Goal: Task Accomplishment & Management: Use online tool/utility

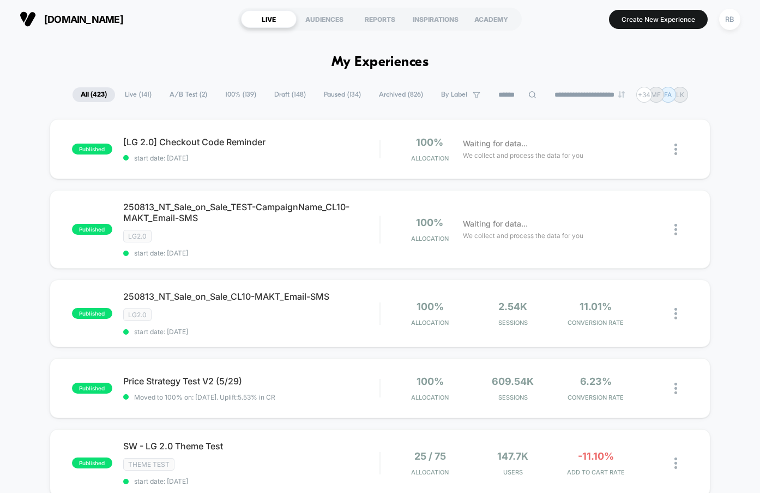
click at [188, 98] on span "A/B Test ( 2 )" at bounding box center [188, 94] width 54 height 15
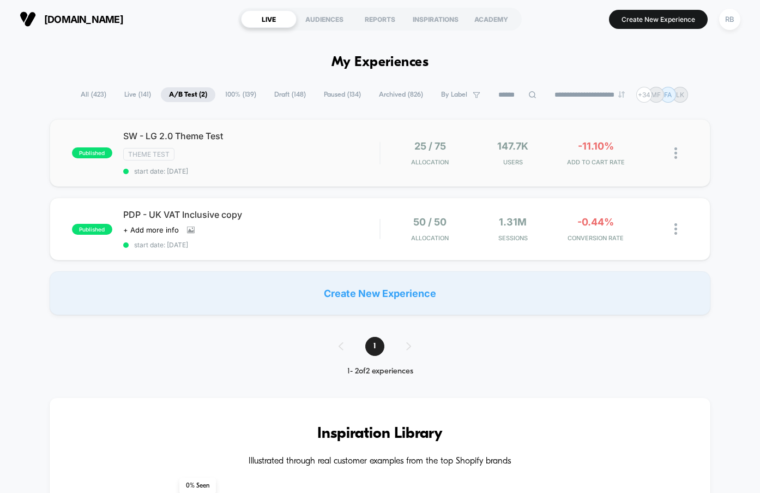
click at [675, 157] on img at bounding box center [676, 152] width 3 height 11
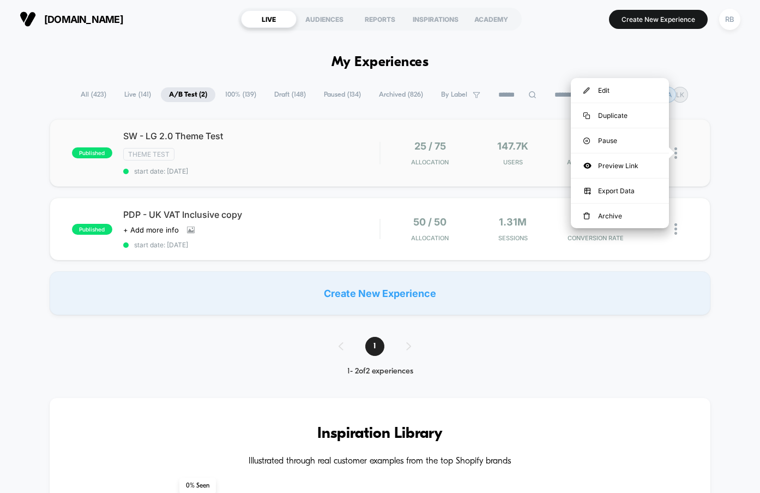
click at [675, 157] on img at bounding box center [676, 152] width 3 height 11
click at [616, 170] on div "Preview Link" at bounding box center [620, 165] width 98 height 25
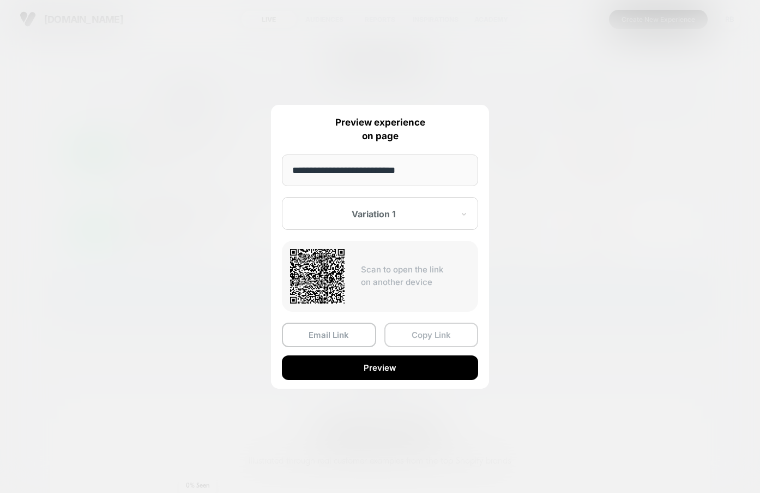
click at [417, 335] on button "Copy Link" at bounding box center [432, 334] width 94 height 25
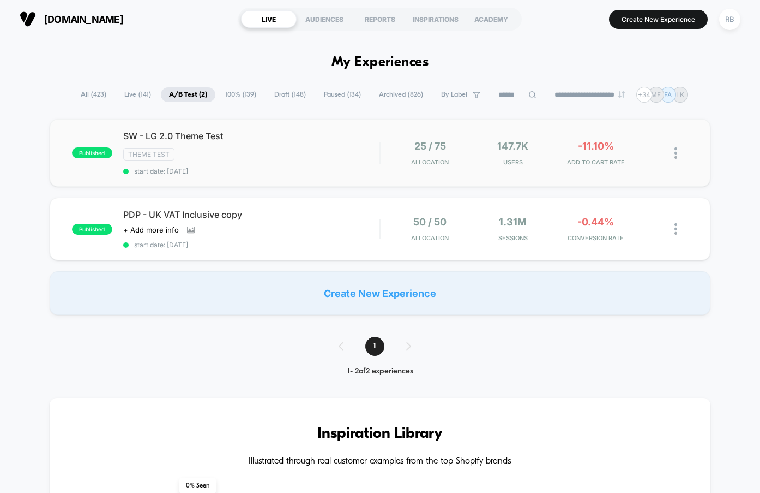
click at [228, 94] on span "100% ( 139 )" at bounding box center [240, 94] width 47 height 15
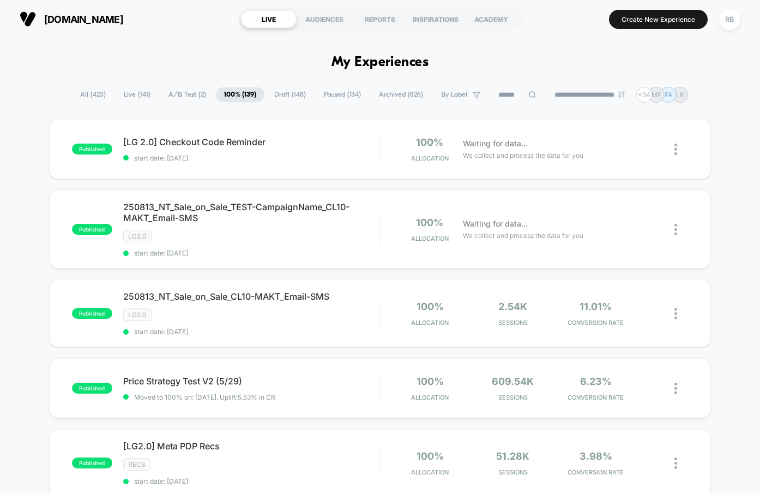
click at [529, 94] on icon at bounding box center [533, 95] width 8 height 8
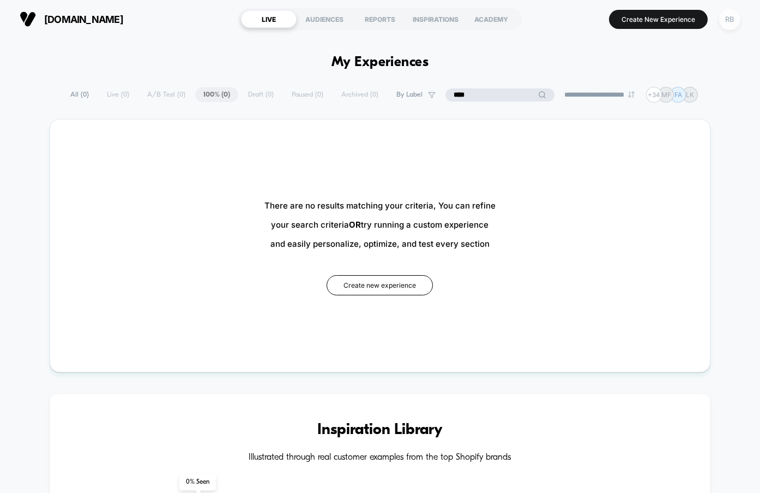
type input "****"
click at [728, 24] on div "RB" at bounding box center [729, 19] width 21 height 21
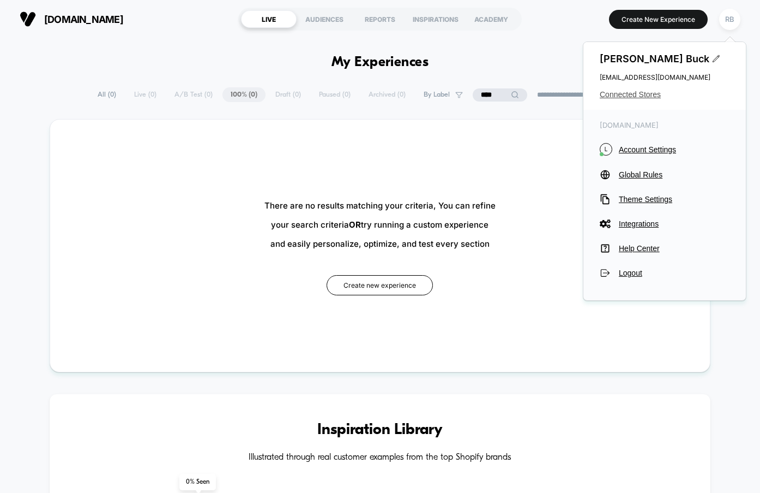
click at [625, 95] on span "Connected Stores" at bounding box center [665, 94] width 130 height 9
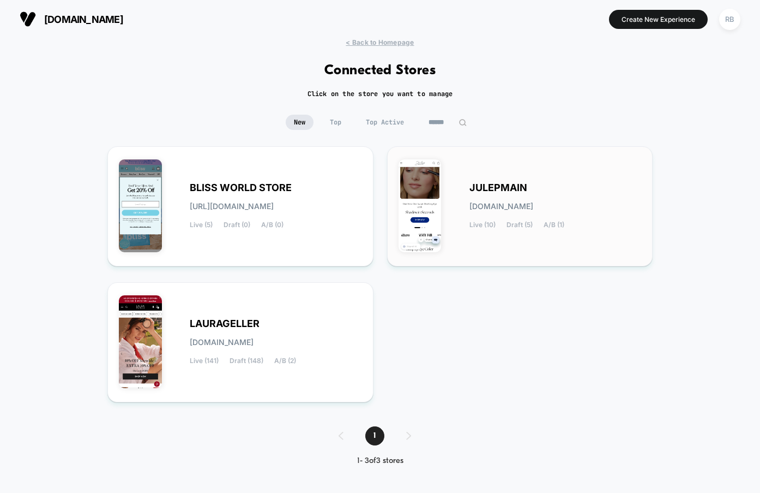
click at [507, 206] on span "[DOMAIN_NAME]" at bounding box center [502, 206] width 64 height 8
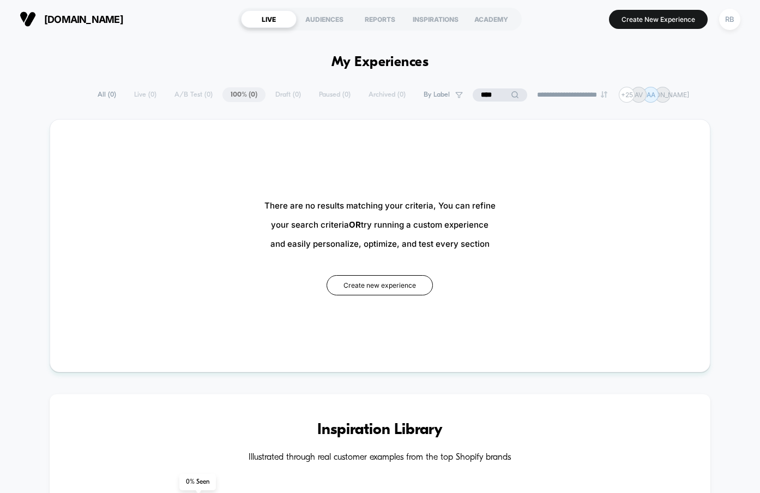
click at [491, 97] on input "****" at bounding box center [500, 94] width 55 height 13
click at [738, 17] on div "RB" at bounding box center [729, 19] width 21 height 21
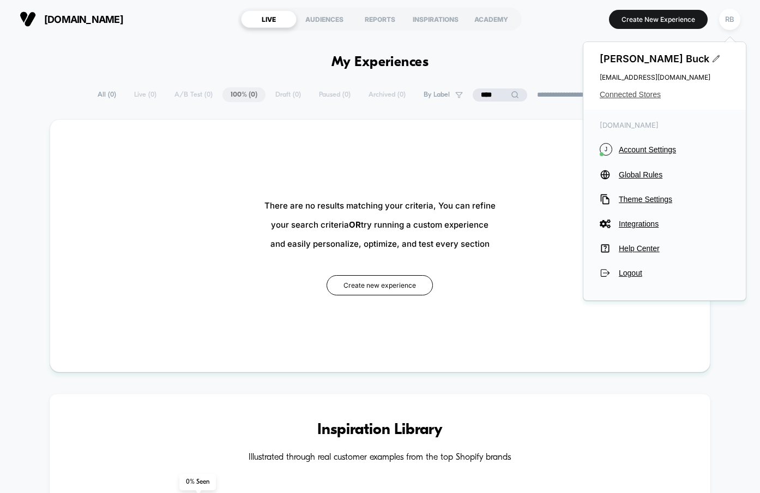
click at [637, 93] on span "Connected Stores" at bounding box center [665, 94] width 130 height 9
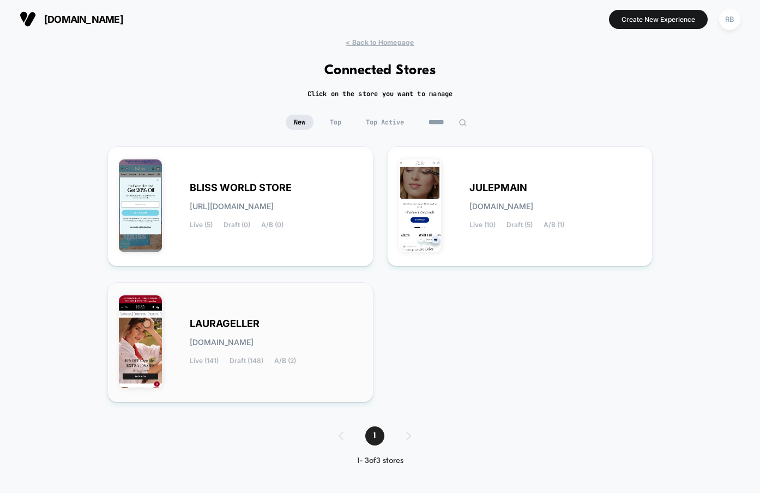
click at [254, 338] on span "[DOMAIN_NAME]" at bounding box center [222, 342] width 64 height 8
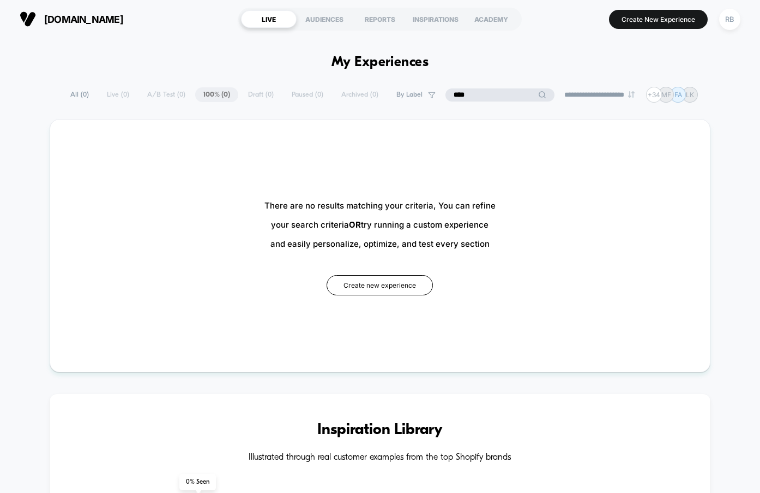
drag, startPoint x: 495, startPoint y: 98, endPoint x: 373, endPoint y: 97, distance: 122.7
click at [373, 97] on div "**********" at bounding box center [380, 95] width 636 height 16
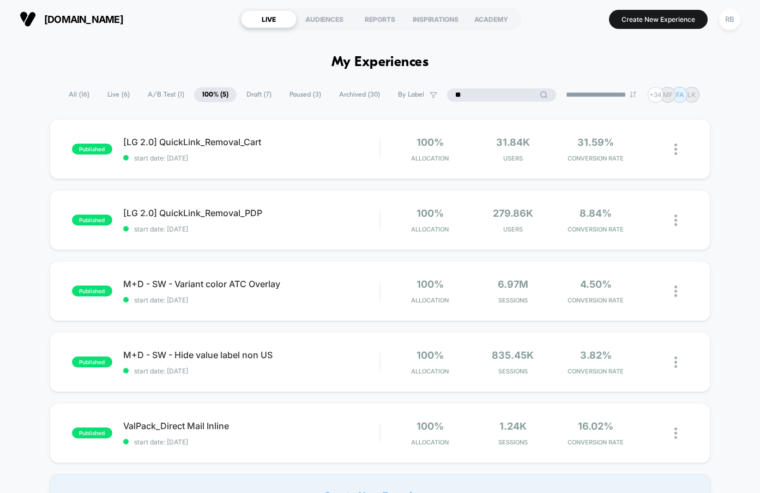
drag, startPoint x: 486, startPoint y: 93, endPoint x: 429, endPoint y: 87, distance: 57.0
click at [429, 87] on div "**********" at bounding box center [380, 95] width 639 height 16
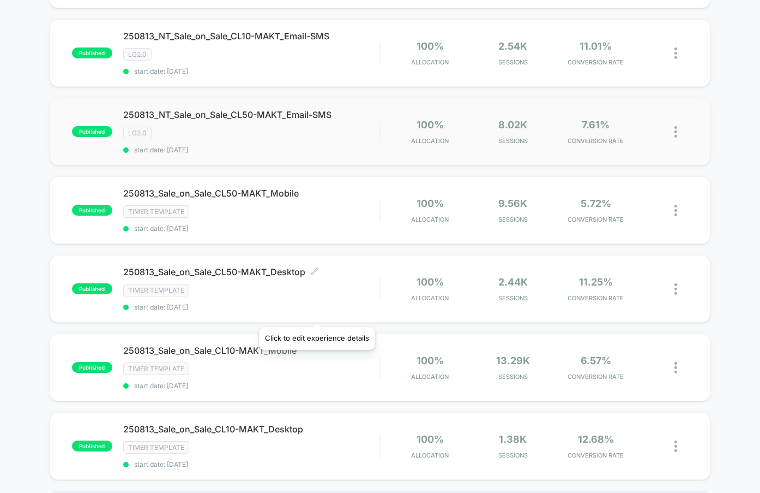
scroll to position [221, 0]
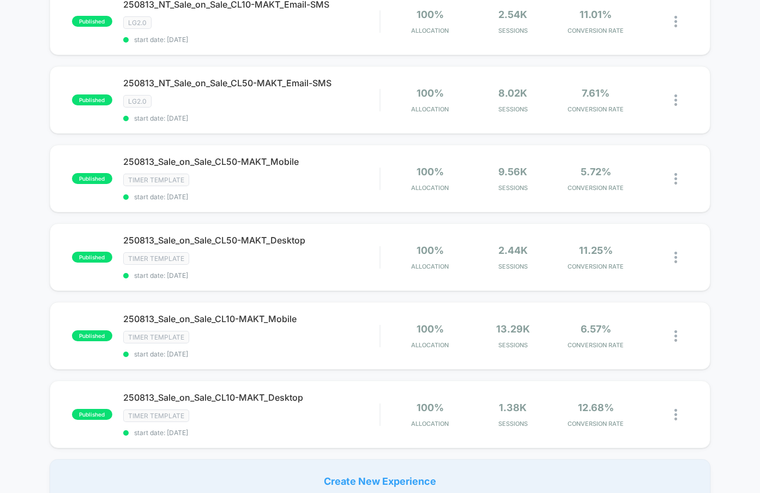
type input "****"
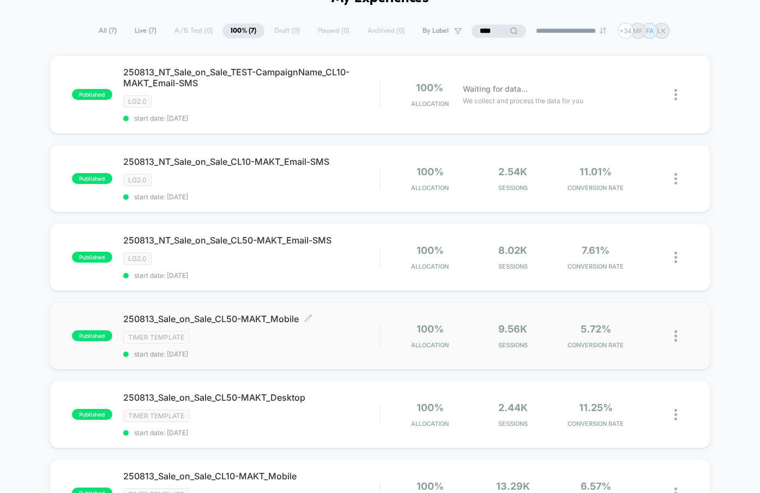
scroll to position [0, 0]
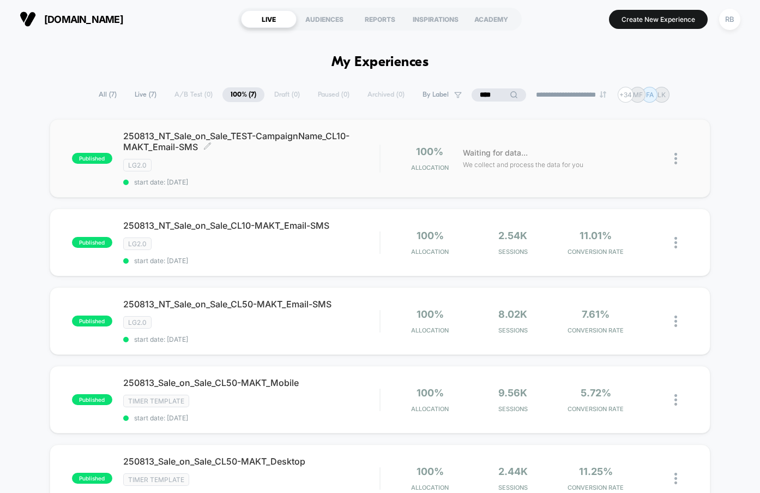
click at [278, 136] on span "250813_NT_Sale_on_Sale_TEST-CampaignName_CL10-MAKT_Email-SMS Click to edit expe…" at bounding box center [251, 141] width 257 height 22
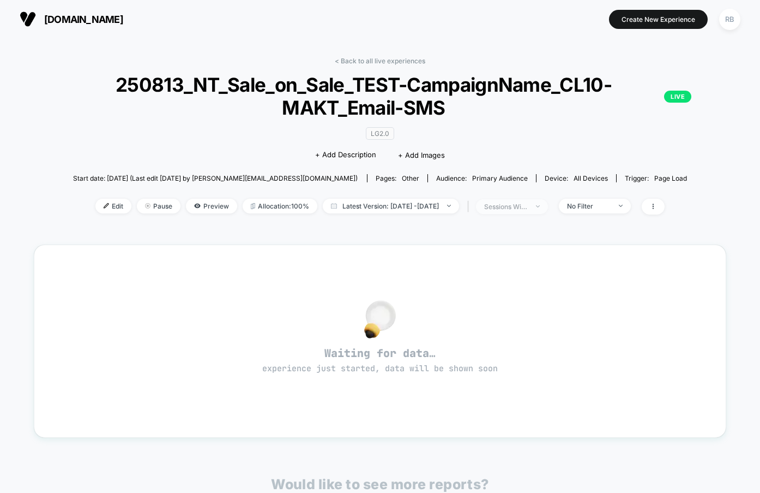
click at [548, 207] on span "sessions with impression" at bounding box center [512, 206] width 72 height 15
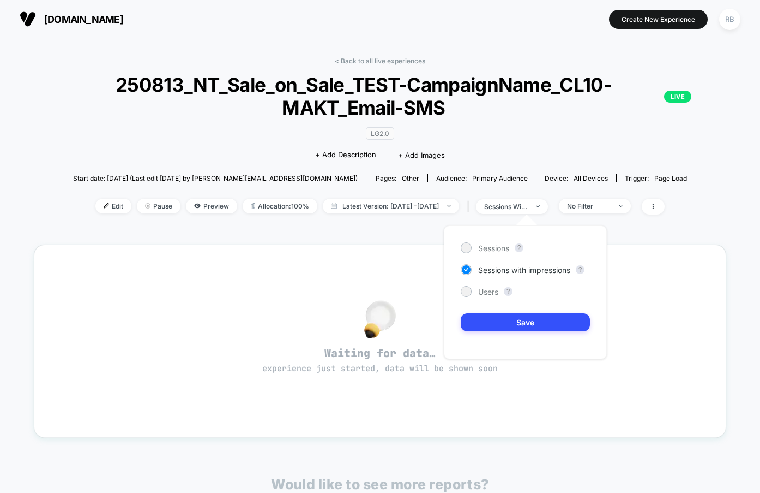
click at [673, 231] on div "< Back to all live experiences 250813_NT_Sale_on_Sale_TEST-CampaignName_CL10-MA…" at bounding box center [380, 339] width 692 height 580
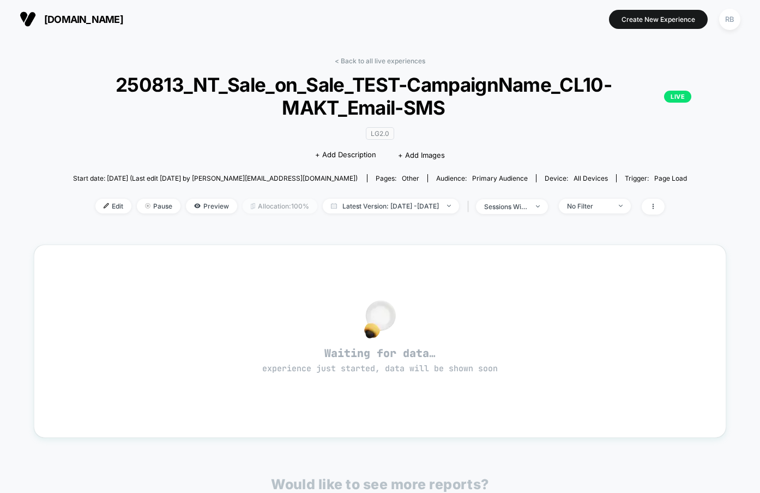
click at [263, 211] on span "Allocation: 100%" at bounding box center [280, 206] width 75 height 15
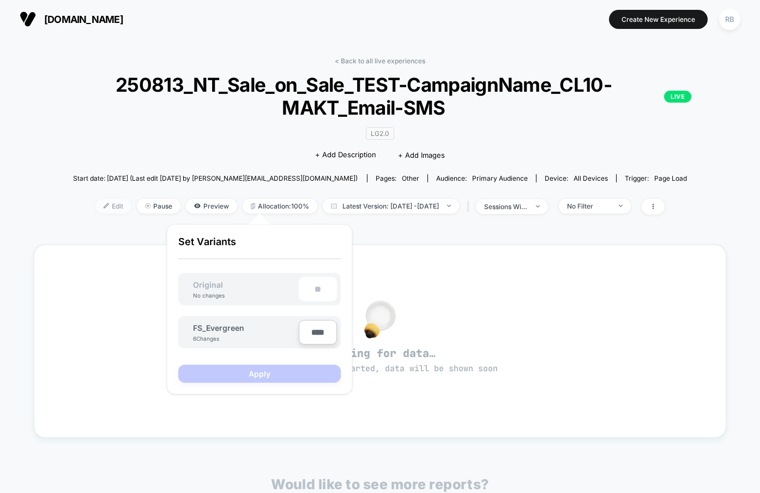
click at [104, 204] on img at bounding box center [106, 205] width 5 height 5
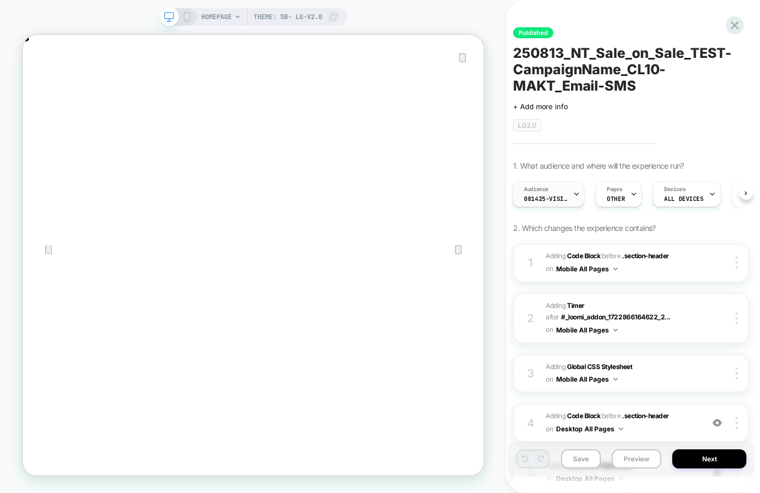
scroll to position [0, 615]
click at [543, 191] on span "Audience" at bounding box center [536, 189] width 25 height 8
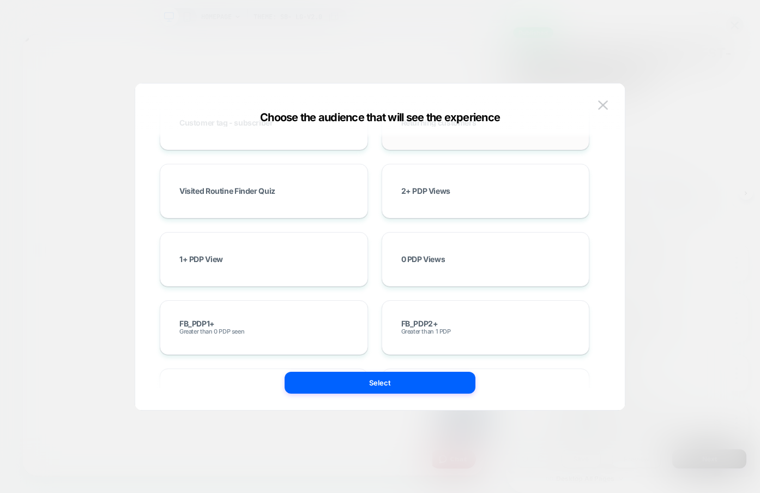
scroll to position [0, 0]
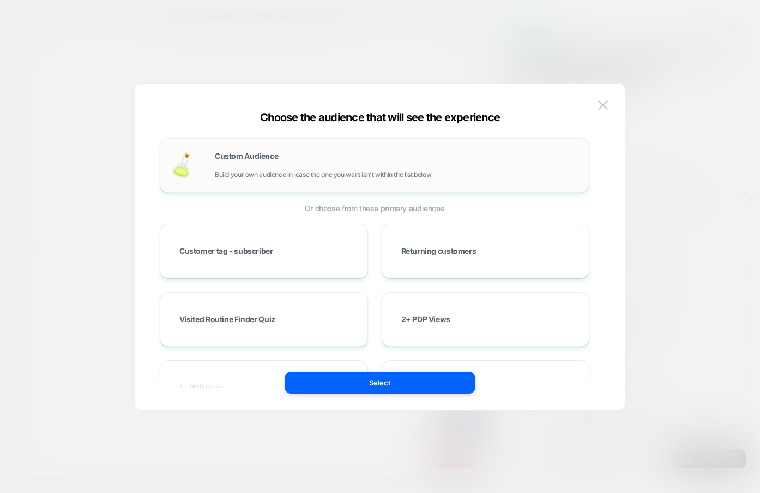
click at [251, 169] on div "Custom Audience Build your own audience in-case the one you want isn't within t…" at bounding box center [396, 165] width 363 height 26
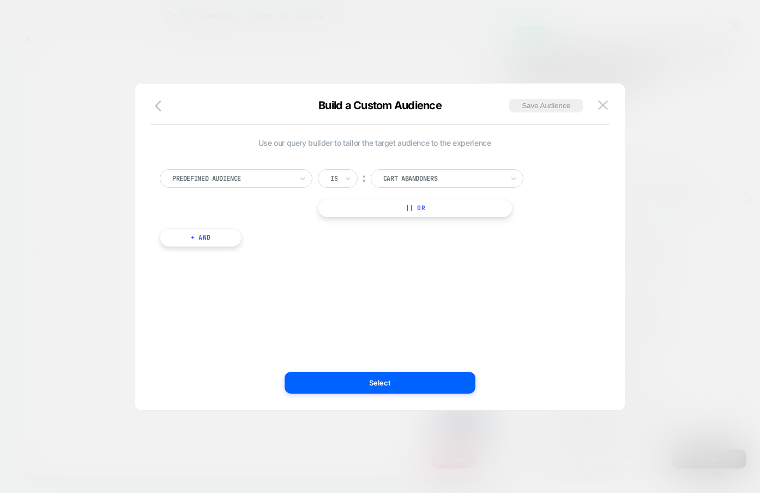
click at [215, 175] on div at bounding box center [232, 178] width 120 height 10
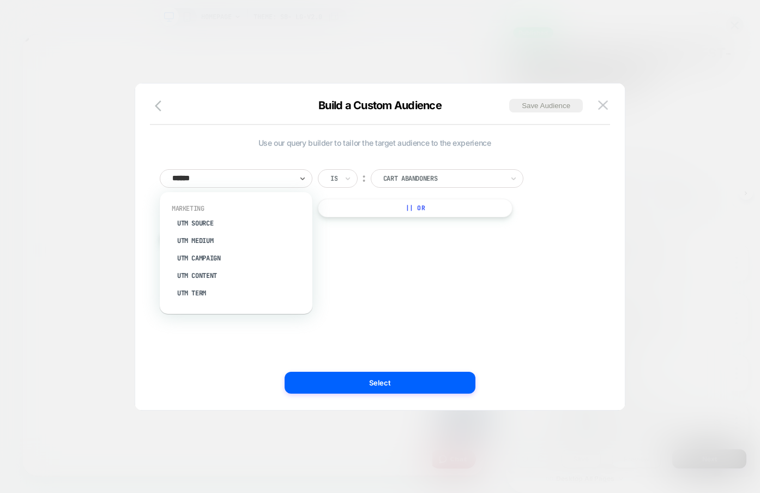
type input "*******"
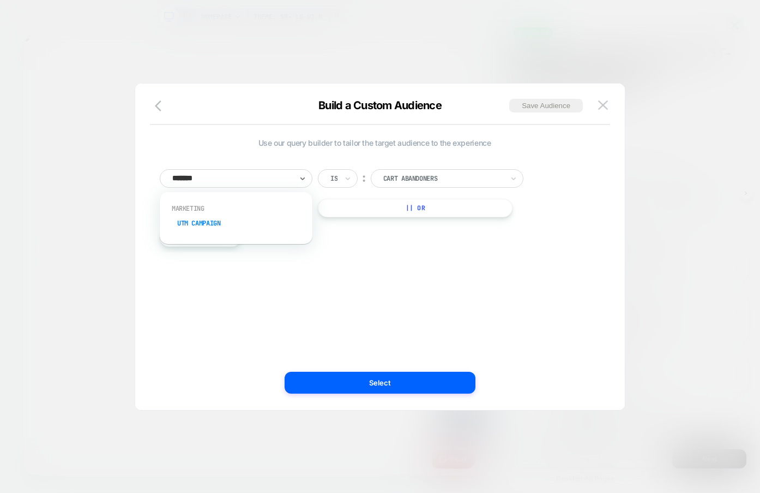
click at [207, 220] on div "UTM Campaign" at bounding box center [242, 222] width 142 height 17
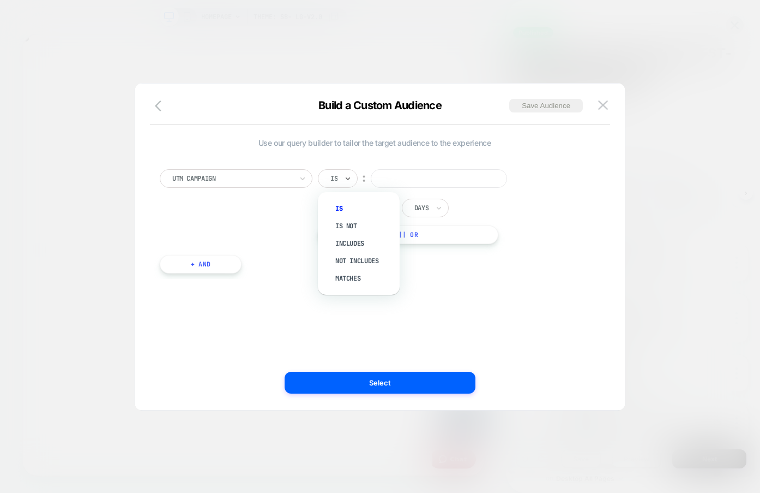
click at [340, 185] on div "Is" at bounding box center [338, 178] width 40 height 19
click at [359, 241] on div "Includes" at bounding box center [364, 243] width 71 height 17
click at [428, 175] on input at bounding box center [461, 178] width 136 height 19
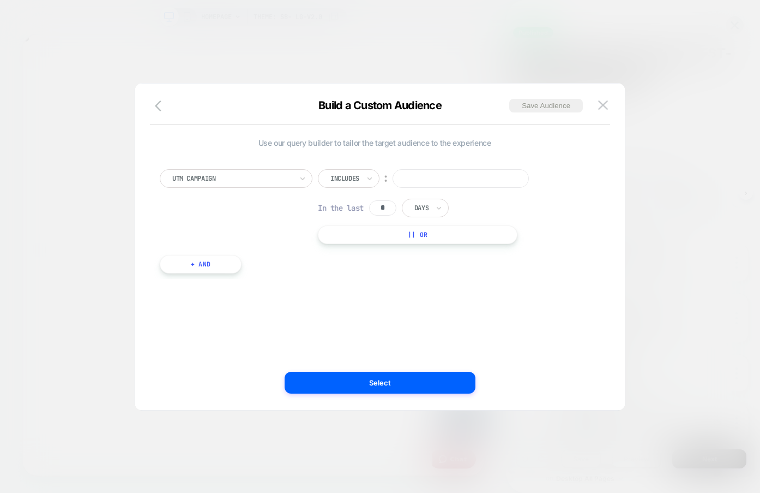
paste input "**********"
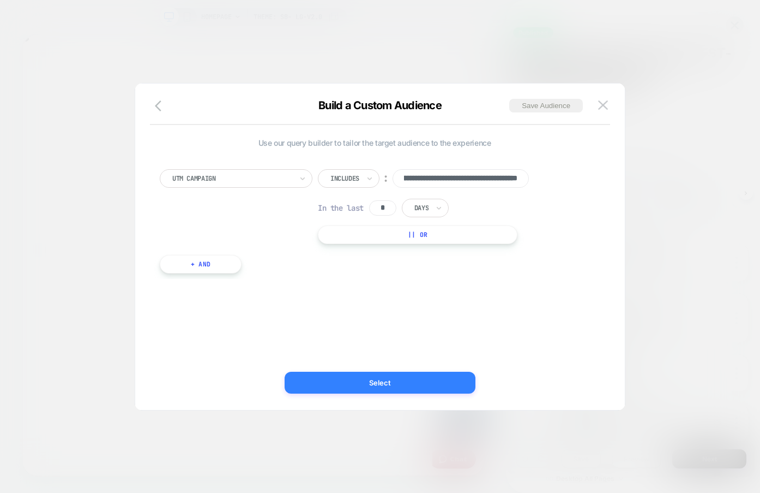
type input "**********"
click at [368, 381] on button "Select" at bounding box center [380, 382] width 191 height 22
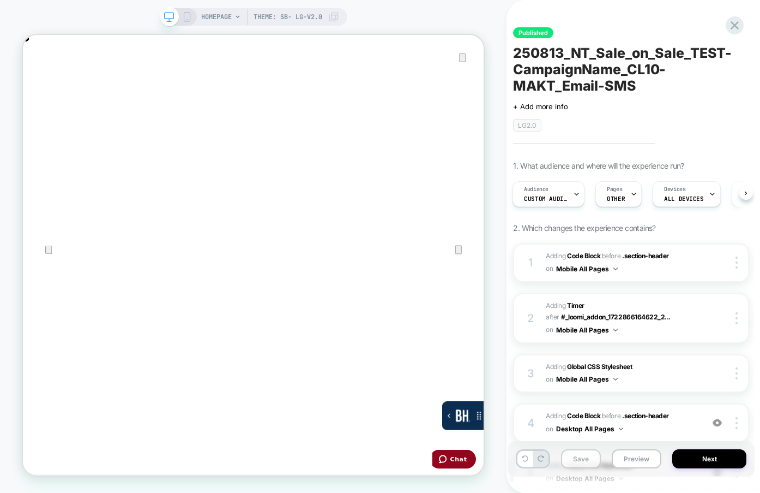
click at [585, 454] on button "Save" at bounding box center [581, 458] width 40 height 19
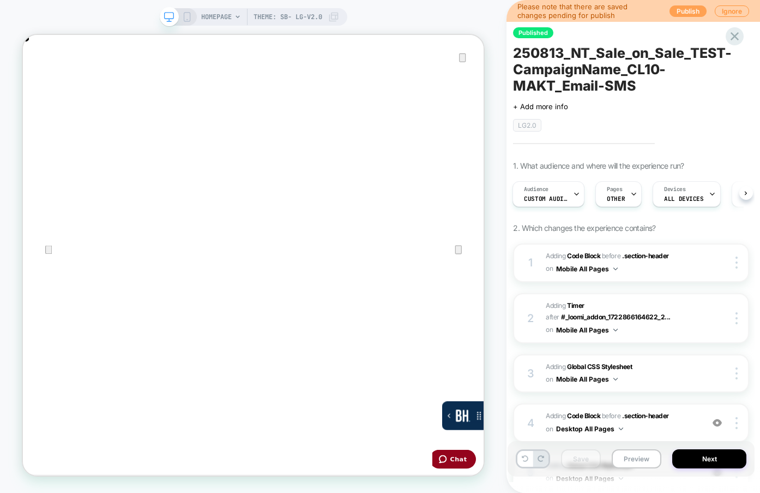
click at [675, 11] on button "Publish" at bounding box center [688, 10] width 37 height 11
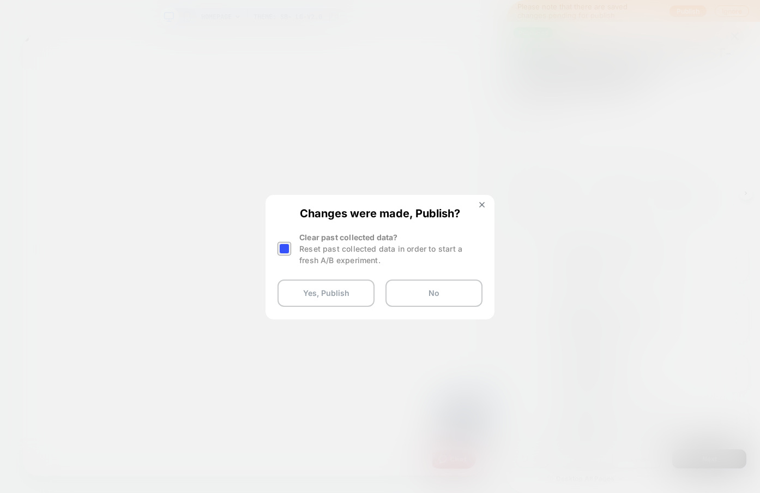
click at [285, 248] on div at bounding box center [285, 249] width 14 height 14
click at [329, 296] on button "Yes, Publish" at bounding box center [326, 292] width 97 height 27
